Goal: Information Seeking & Learning: Learn about a topic

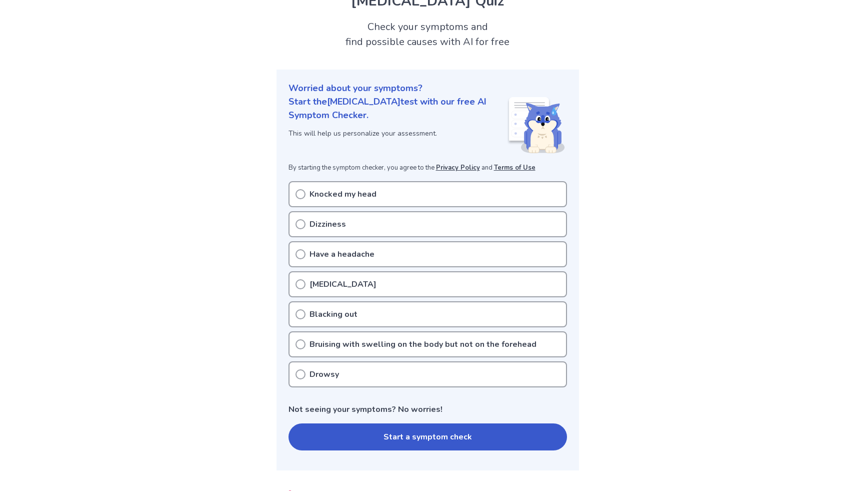
scroll to position [51, 0]
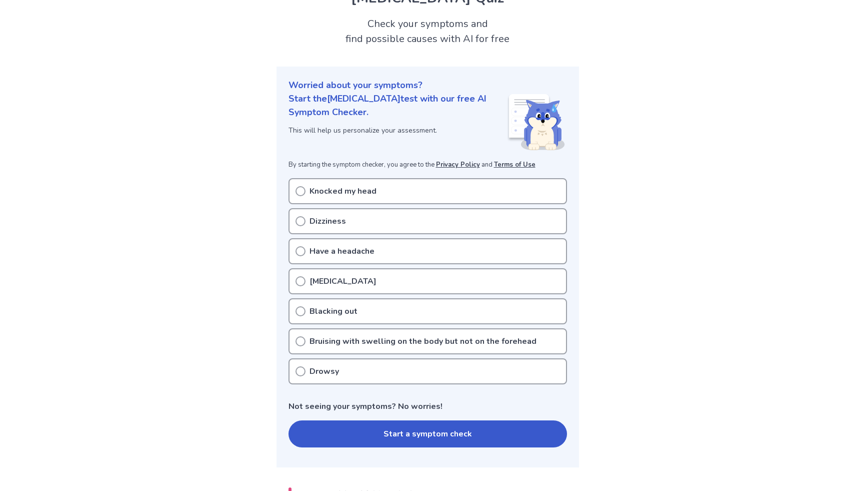
click at [362, 186] on p "Knocked my head" at bounding box center [343, 191] width 67 height 12
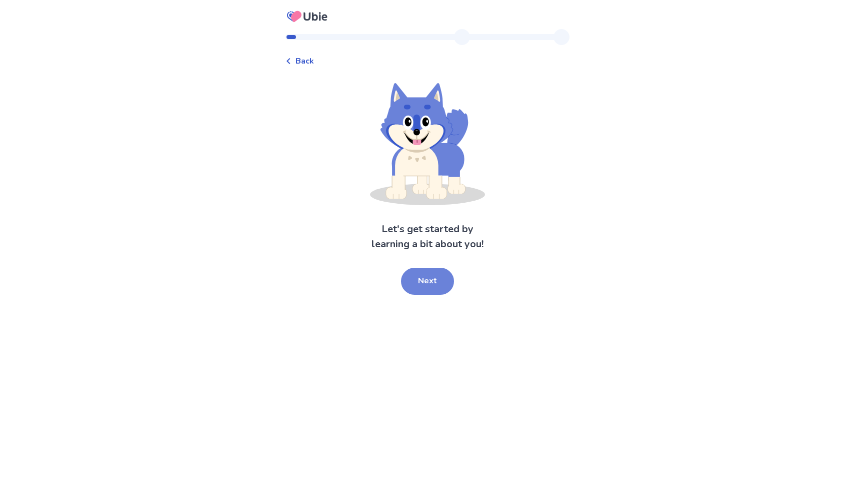
click at [427, 285] on button "Next" at bounding box center [427, 281] width 53 height 27
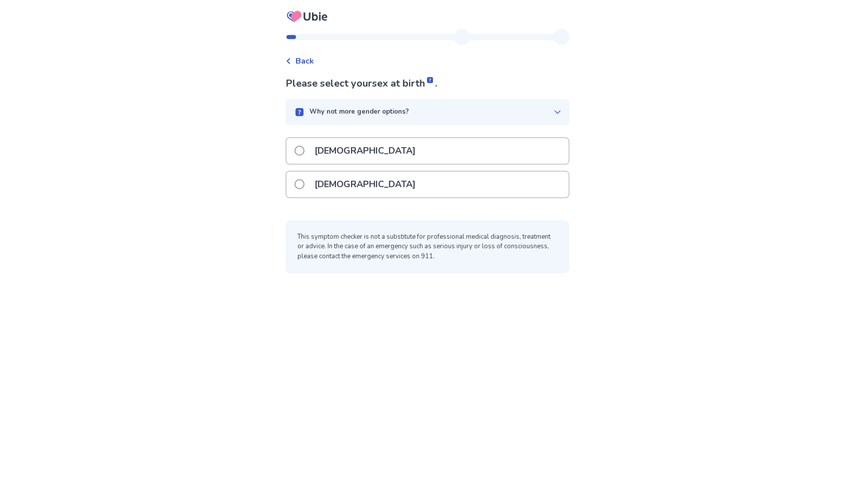
click at [381, 158] on div "[DEMOGRAPHIC_DATA]" at bounding box center [428, 151] width 282 height 26
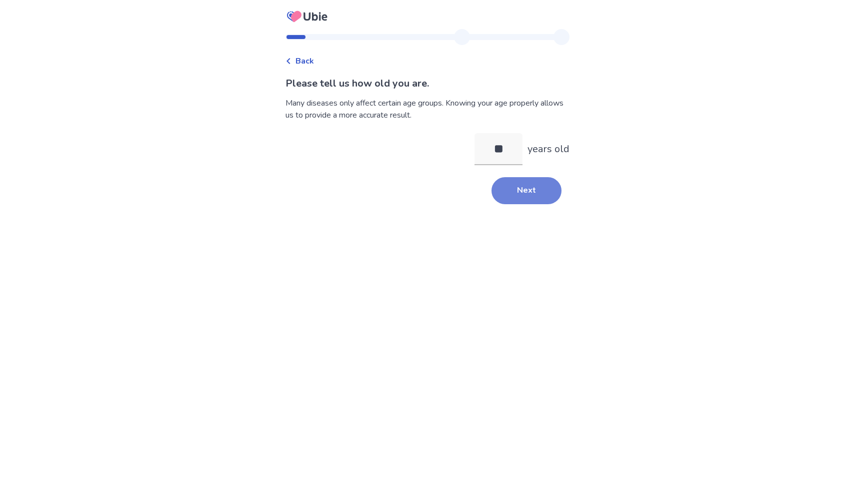
type input "**"
click at [532, 190] on button "Next" at bounding box center [527, 190] width 70 height 27
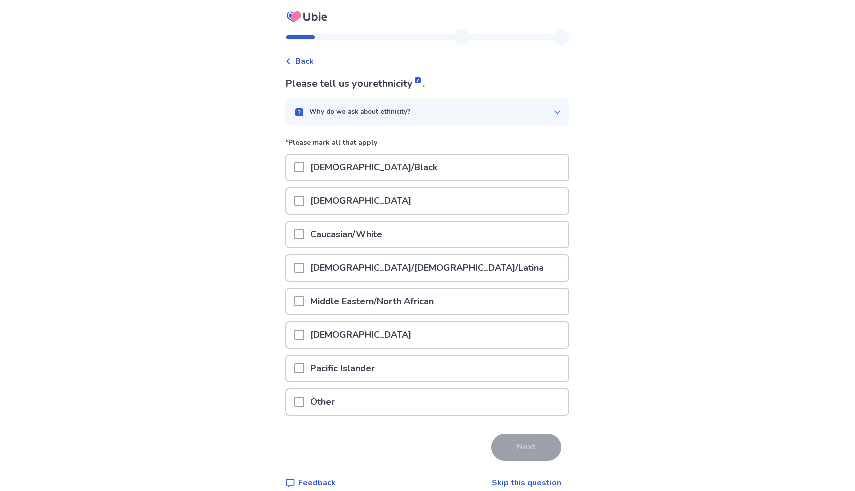
click at [383, 199] on div "[DEMOGRAPHIC_DATA]" at bounding box center [428, 201] width 282 height 26
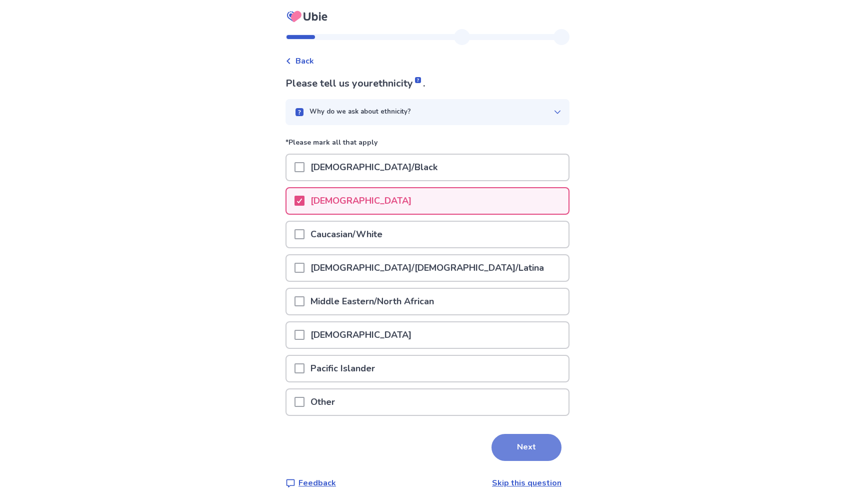
click at [532, 442] on button "Next" at bounding box center [527, 447] width 70 height 27
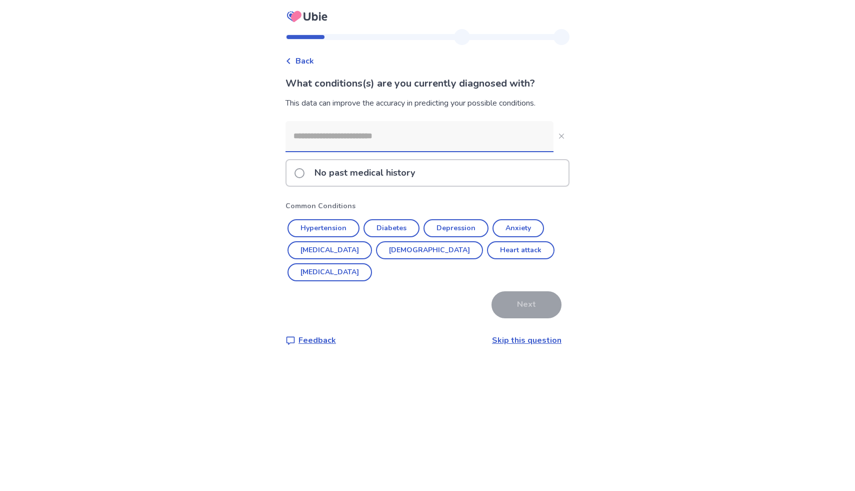
click at [348, 175] on p "No past medical history" at bounding box center [365, 173] width 113 height 26
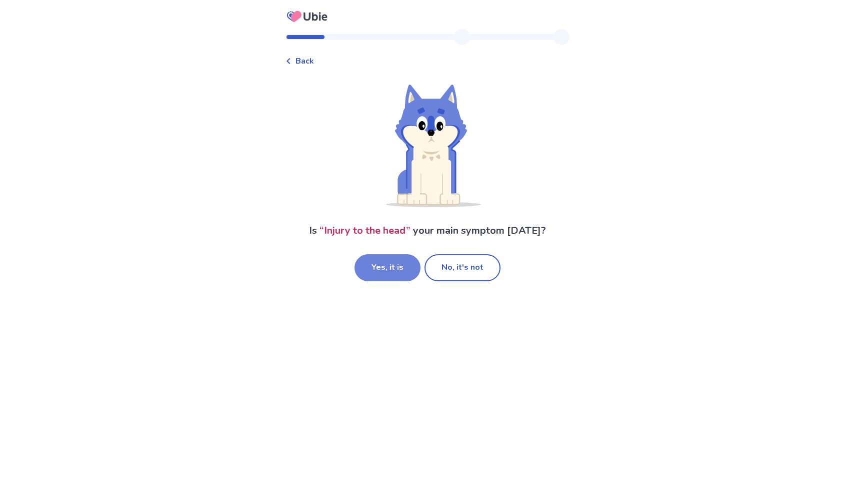
click at [401, 272] on button "Yes, it is" at bounding box center [388, 267] width 66 height 27
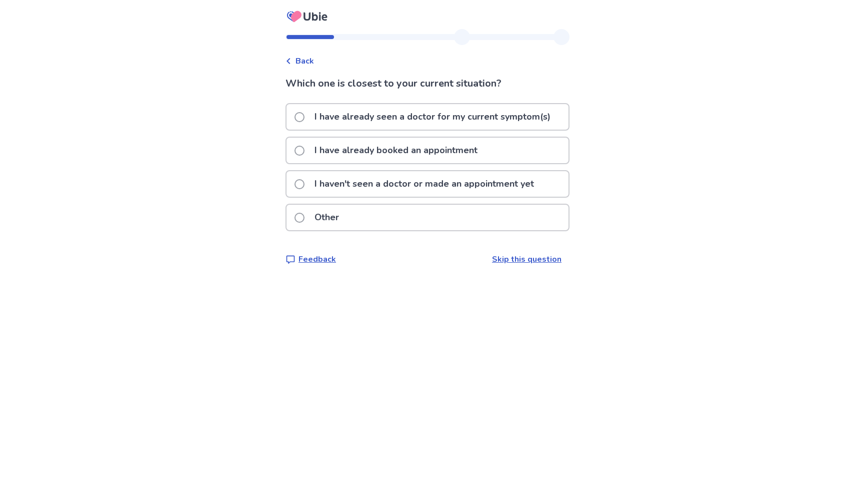
click at [390, 190] on p "I haven't seen a doctor or made an appointment yet" at bounding box center [425, 184] width 232 height 26
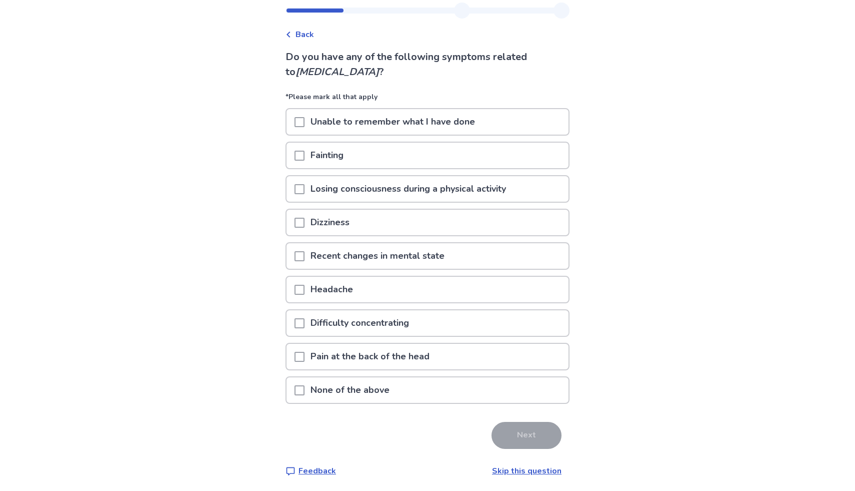
scroll to position [29, 0]
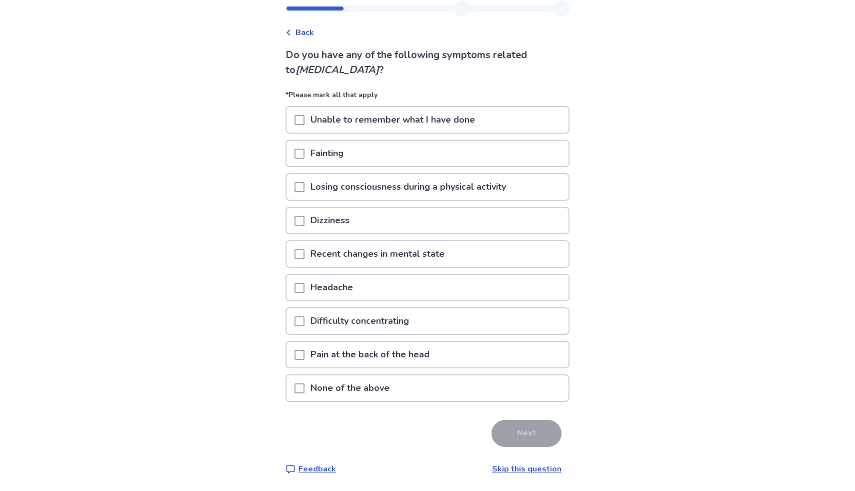
click at [431, 284] on div "Headache" at bounding box center [428, 288] width 282 height 26
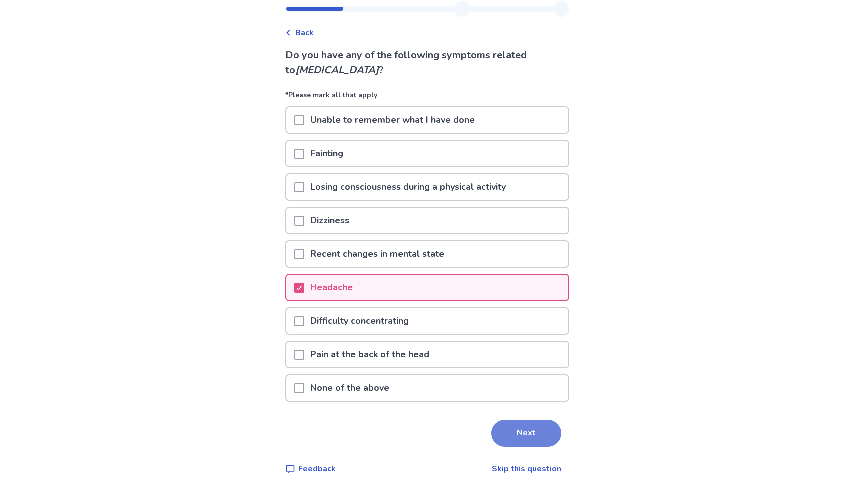
click at [508, 434] on button "Next" at bounding box center [527, 433] width 70 height 27
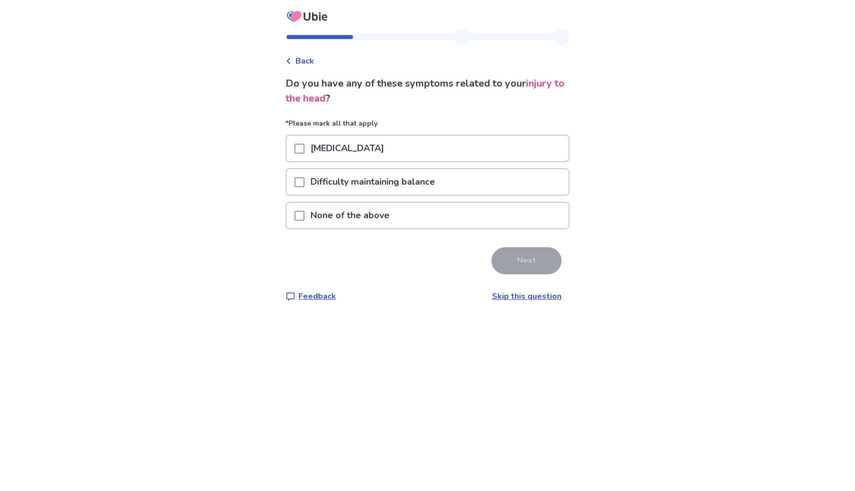
click at [520, 298] on link "Skip this question" at bounding box center [527, 296] width 70 height 11
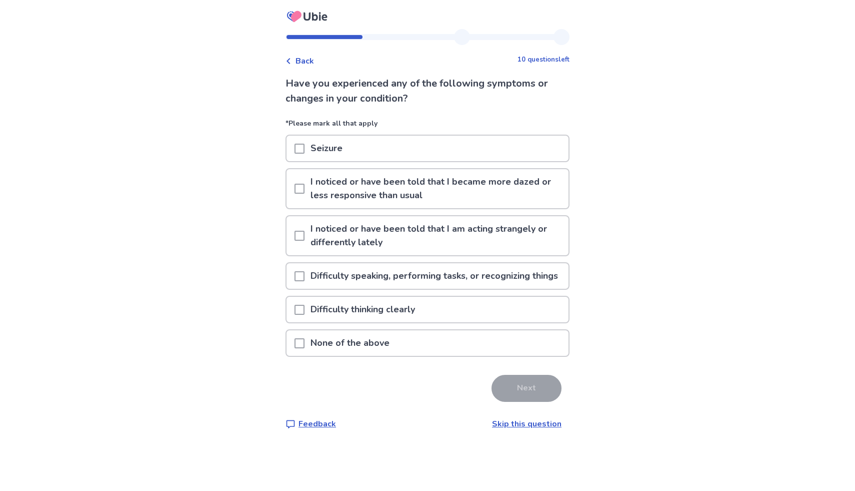
click at [515, 429] on link "Skip this question" at bounding box center [527, 423] width 70 height 11
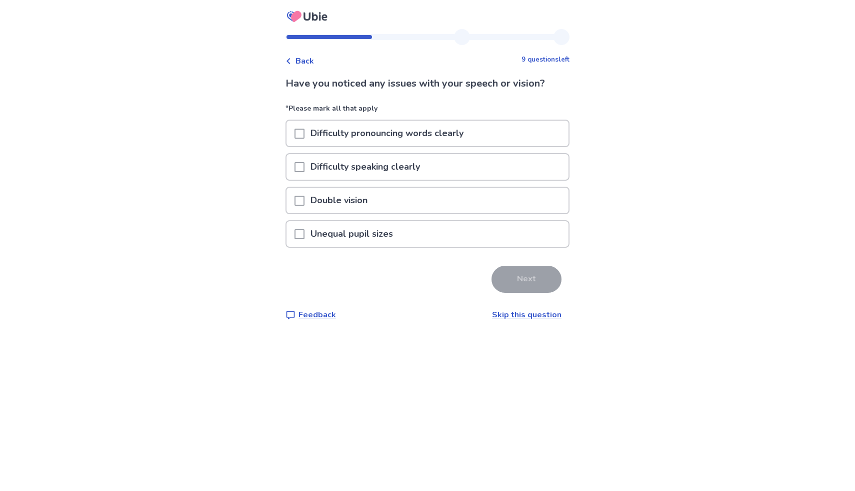
click at [516, 316] on link "Skip this question" at bounding box center [527, 314] width 70 height 11
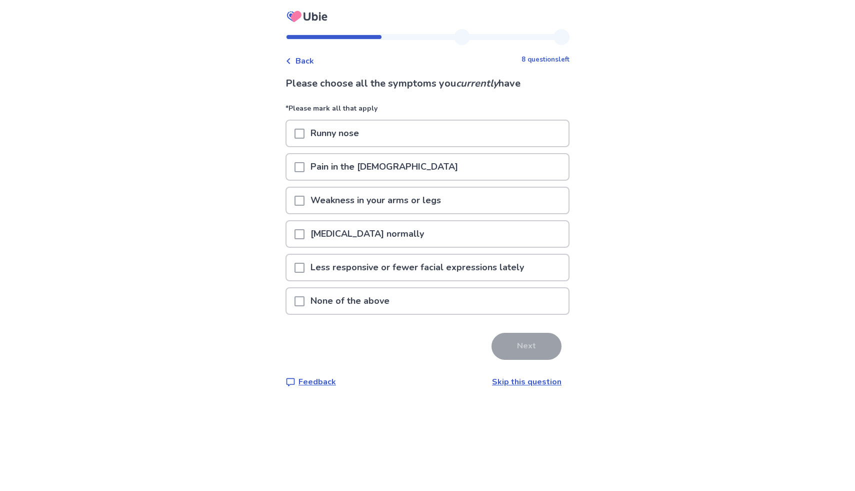
click at [513, 379] on link "Skip this question" at bounding box center [527, 381] width 70 height 11
